Goal: Answer question/provide support: Share knowledge or assist other users

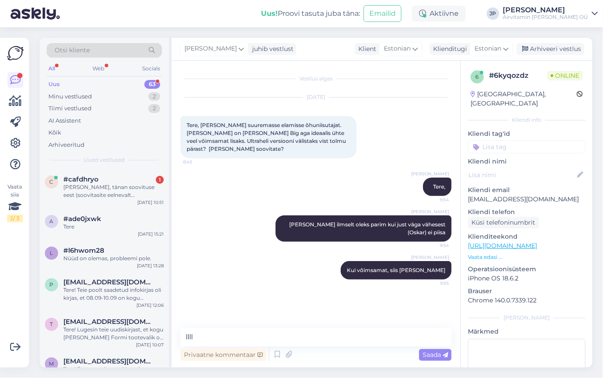
click at [266, 324] on div "Vestlus algas [DATE] Tere, [PERSON_NAME] suuremasse elamisse õhuniisutajat. [PE…" at bounding box center [316, 214] width 289 height 307
click at [121, 185] on div "[PERSON_NAME], tänan soovituse eest (soovitasite eelnevalt [PERSON_NAME]). Kui …" at bounding box center [113, 191] width 100 height 16
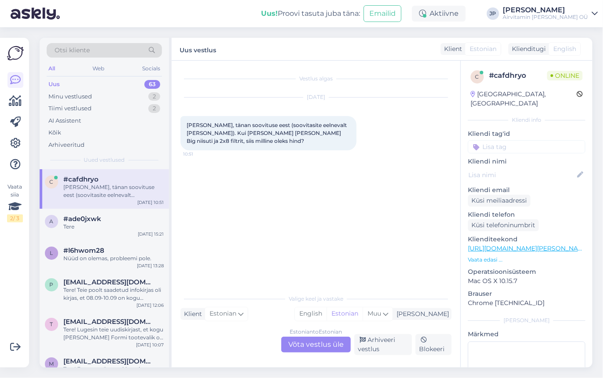
click at [307, 348] on div "Estonian to Estonian Võta vestlus üle" at bounding box center [315, 345] width 69 height 16
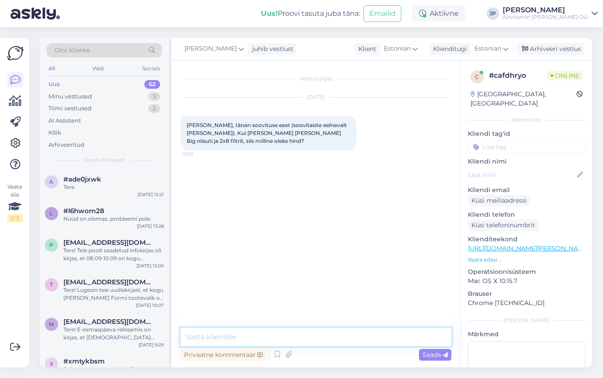
click at [245, 336] on textarea at bounding box center [315, 337] width 271 height 18
type textarea "v"
type textarea "a"
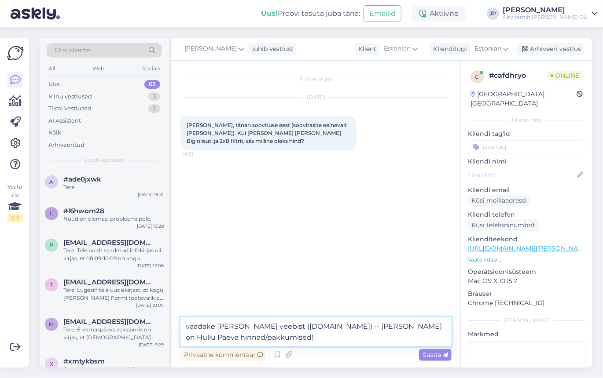
type textarea "vaadake [PERSON_NAME] veebist ([DOMAIN_NAME]) -- [PERSON_NAME] on Hullu Päeva h…"
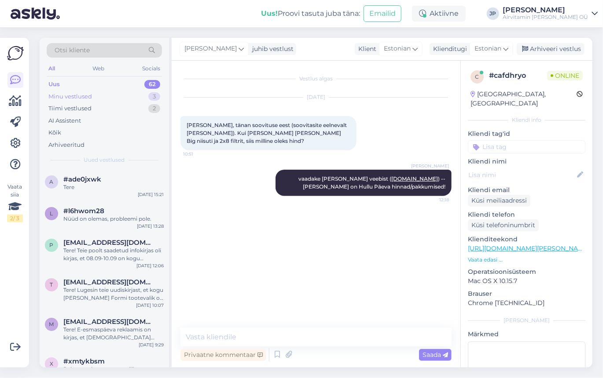
click at [62, 94] on div "Minu vestlused" at bounding box center [70, 96] width 44 height 9
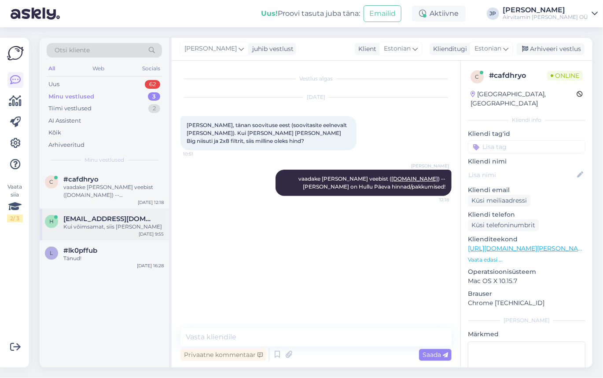
click at [102, 219] on span "[EMAIL_ADDRESS][DOMAIN_NAME]" at bounding box center [108, 219] width 91 height 8
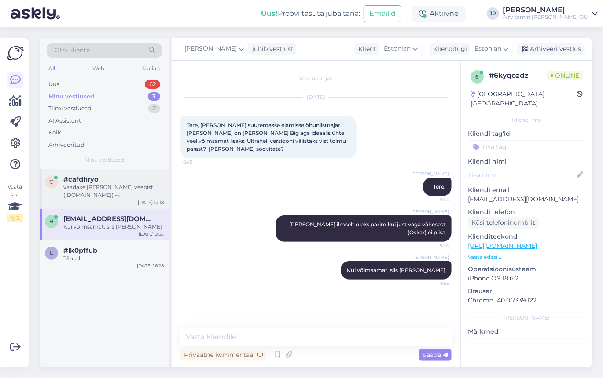
click at [111, 190] on div "vaadake [PERSON_NAME] veebist ([DOMAIN_NAME]) -- [PERSON_NAME] on Hullu Päeva h…" at bounding box center [113, 191] width 100 height 16
